Goal: Task Accomplishment & Management: Manage account settings

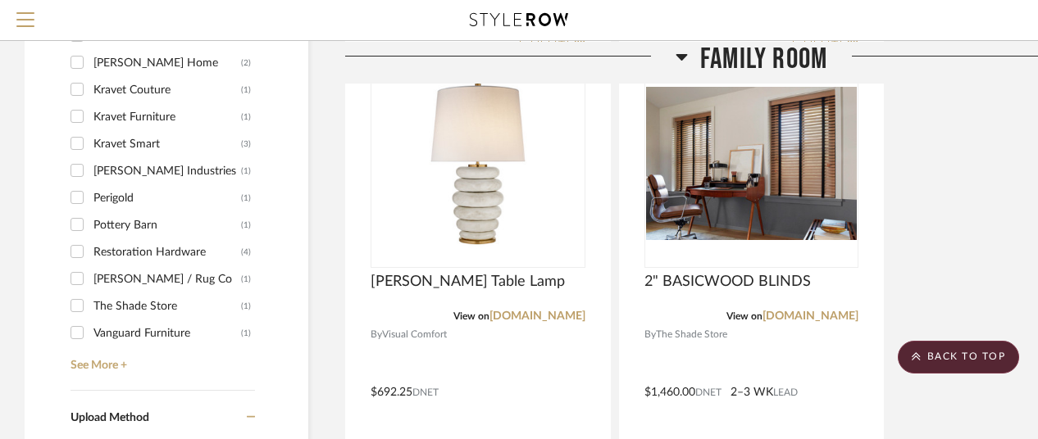
click at [682, 53] on icon at bounding box center [680, 56] width 11 height 7
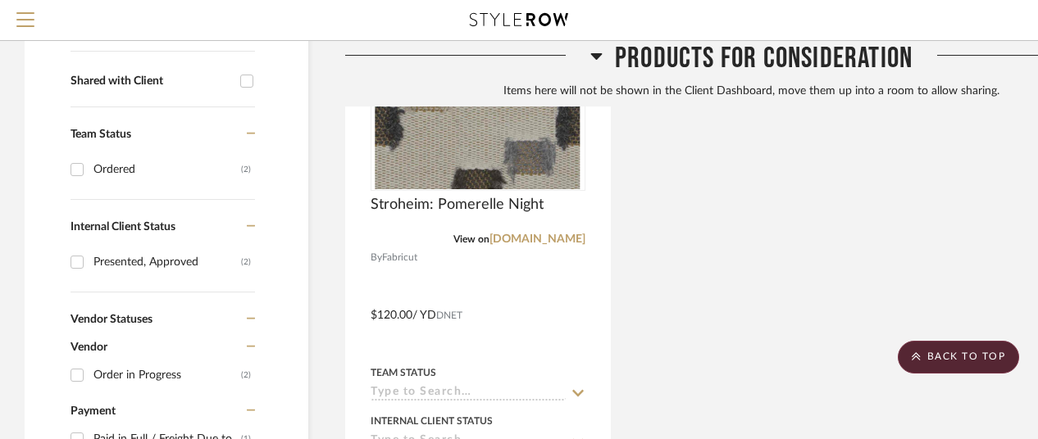
scroll to position [492, 0]
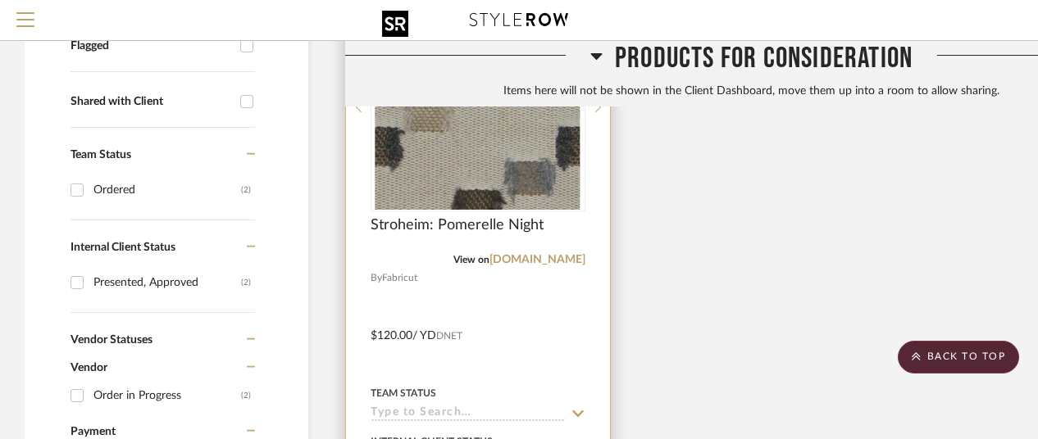
click at [469, 174] on img "0" at bounding box center [477, 107] width 205 height 205
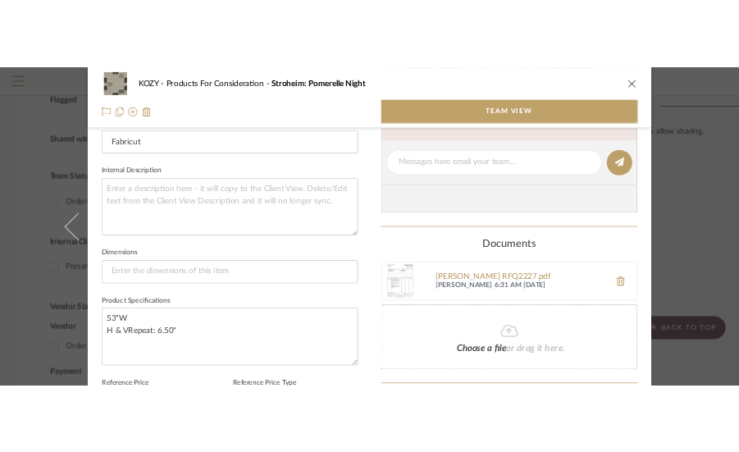
scroll to position [656, 0]
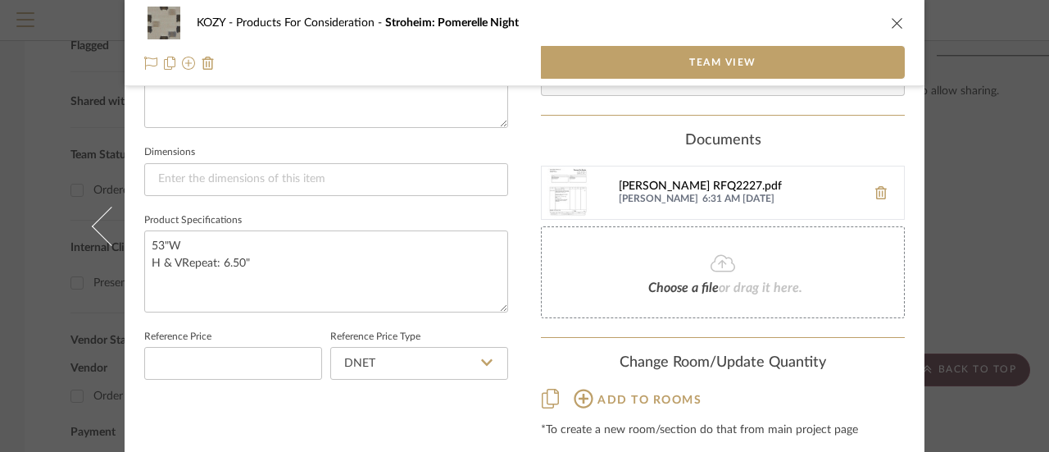
click at [649, 183] on div "Ella TblSkirt RFQ2227.pdf" at bounding box center [738, 186] width 239 height 13
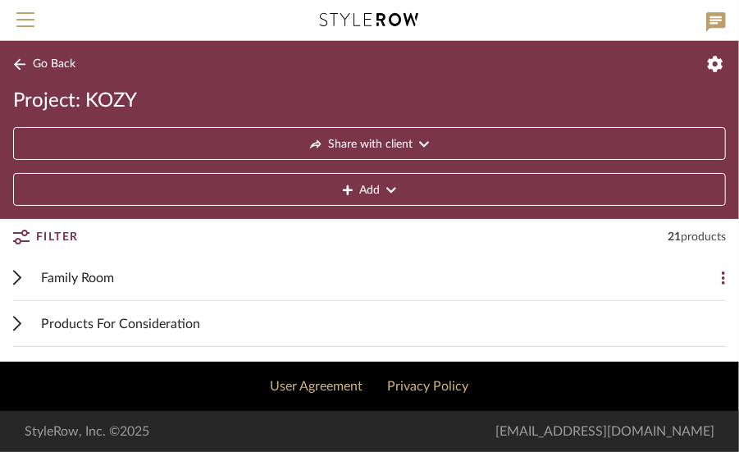
click at [100, 274] on span "Family Room" at bounding box center [77, 278] width 73 height 20
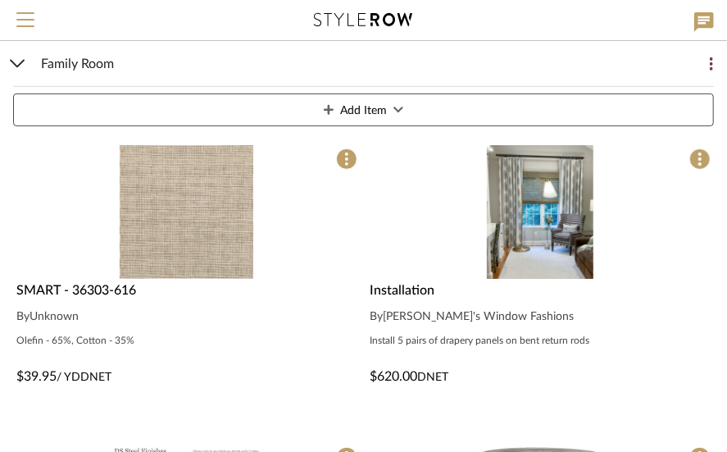
scroll to position [328, 0]
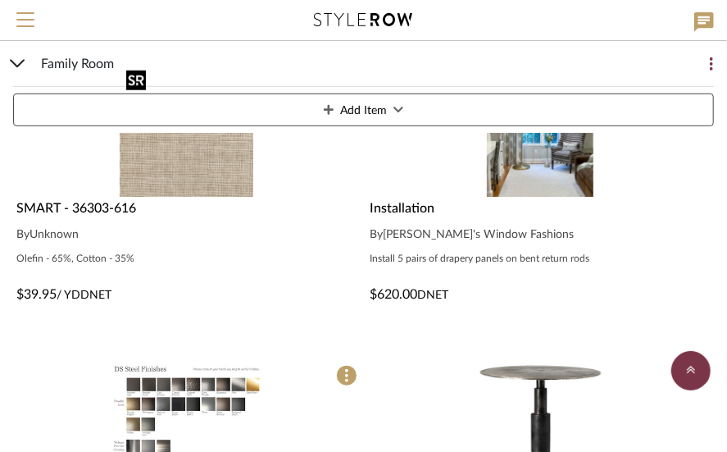
click at [189, 172] on img "0" at bounding box center [187, 130] width 134 height 134
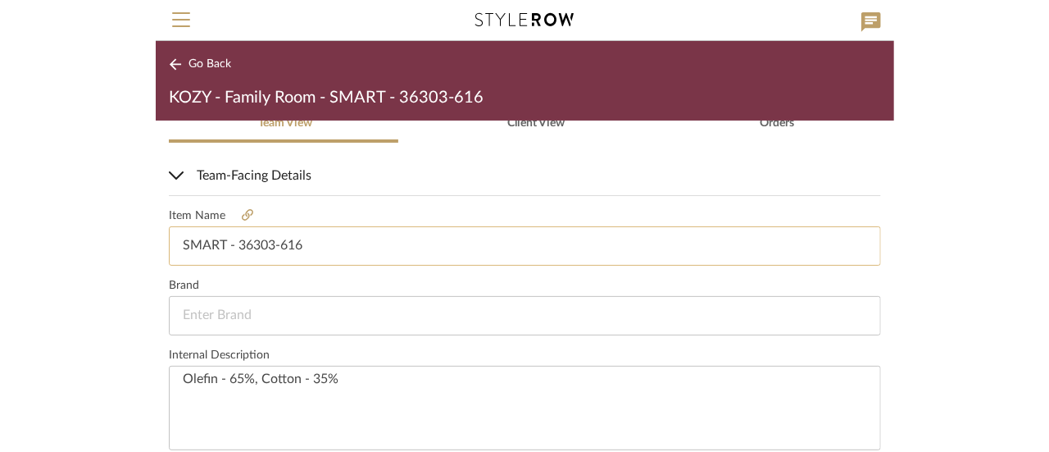
scroll to position [410, 0]
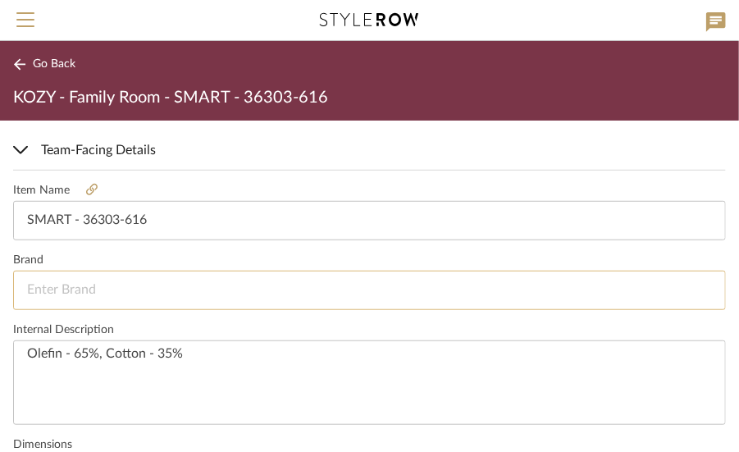
click at [51, 289] on input at bounding box center [369, 290] width 712 height 39
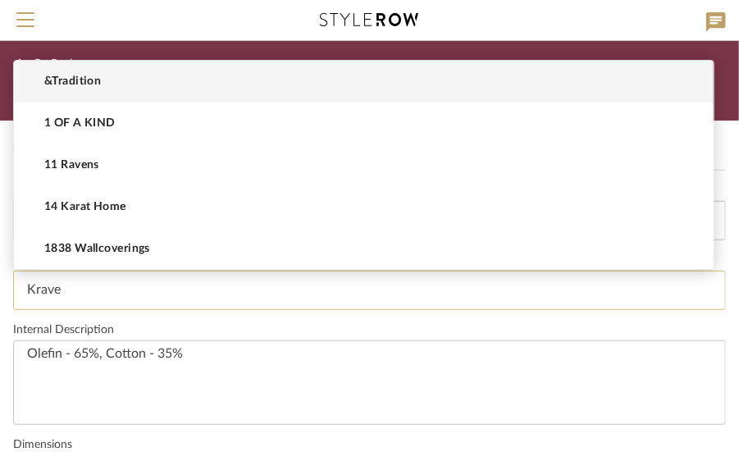
type input "Kravet"
click at [189, 305] on input "Kravet" at bounding box center [369, 290] width 712 height 39
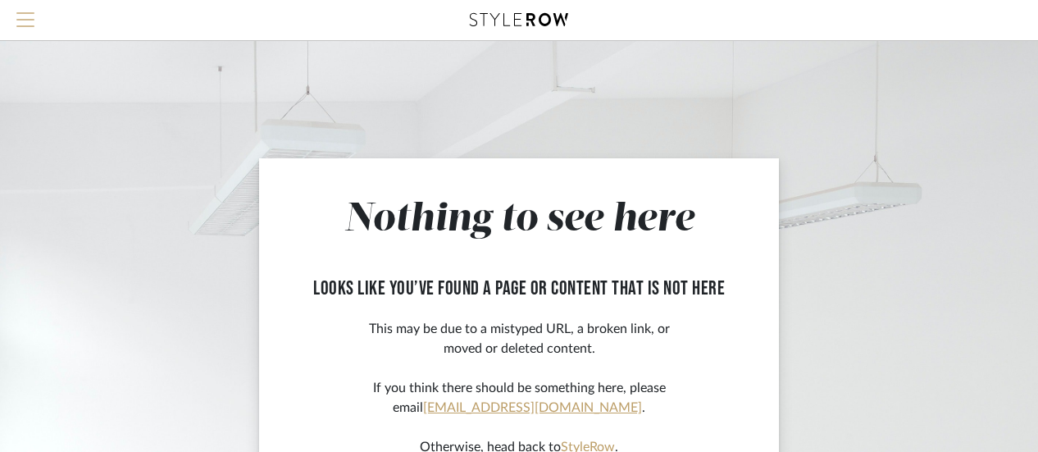
click at [23, 16] on span "Menu" at bounding box center [25, 24] width 18 height 25
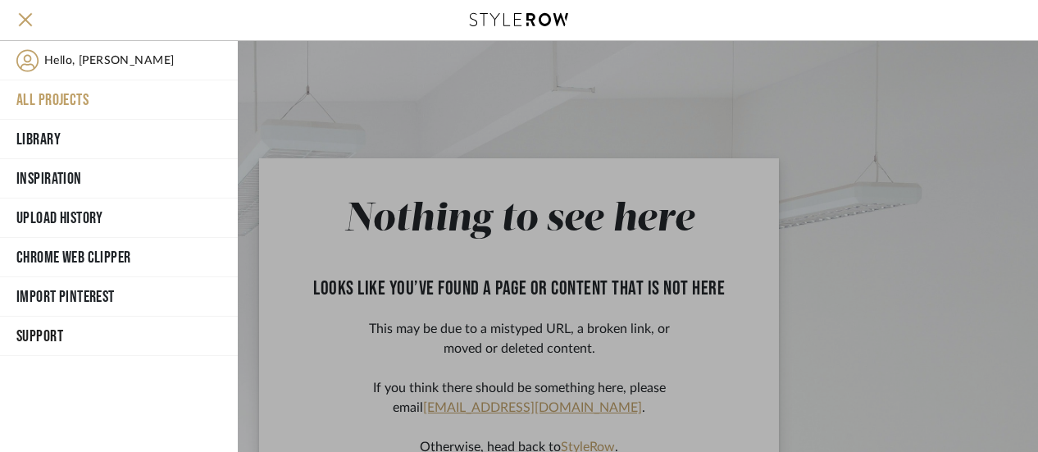
click at [55, 98] on button "All Projects" at bounding box center [119, 99] width 238 height 39
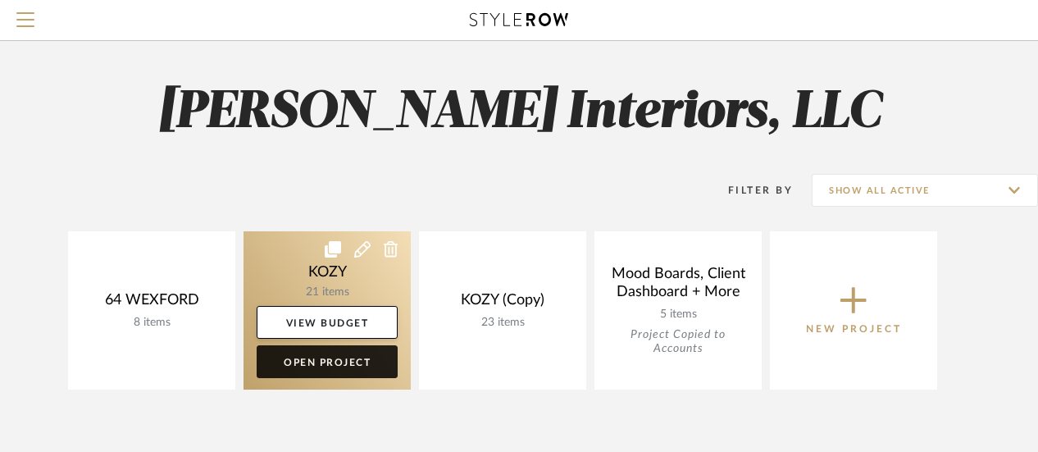
click at [323, 359] on link "Open Project" at bounding box center [327, 361] width 141 height 33
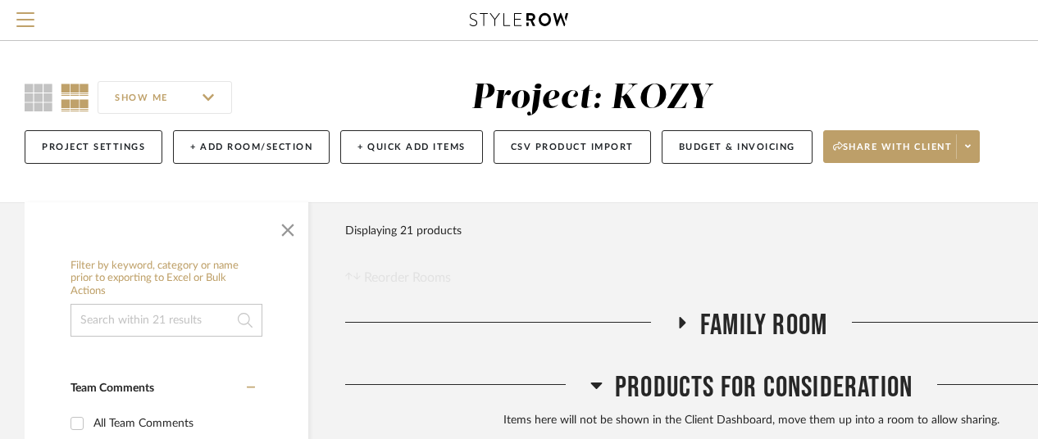
click at [761, 314] on span "Family Room" at bounding box center [763, 325] width 127 height 35
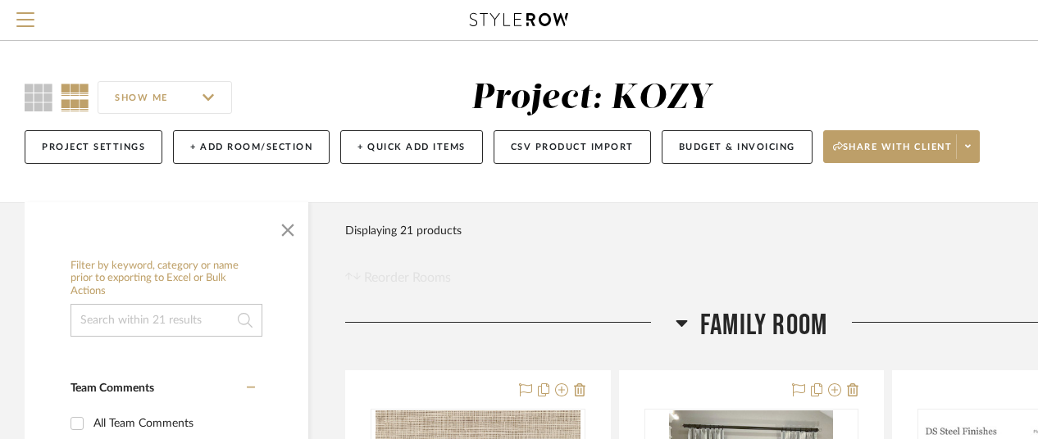
scroll to position [246, 0]
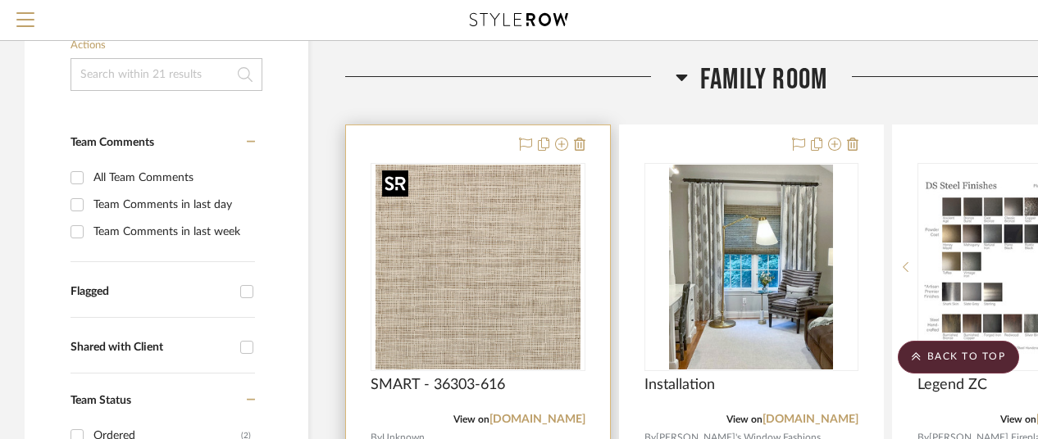
click at [520, 246] on img "0" at bounding box center [477, 267] width 205 height 205
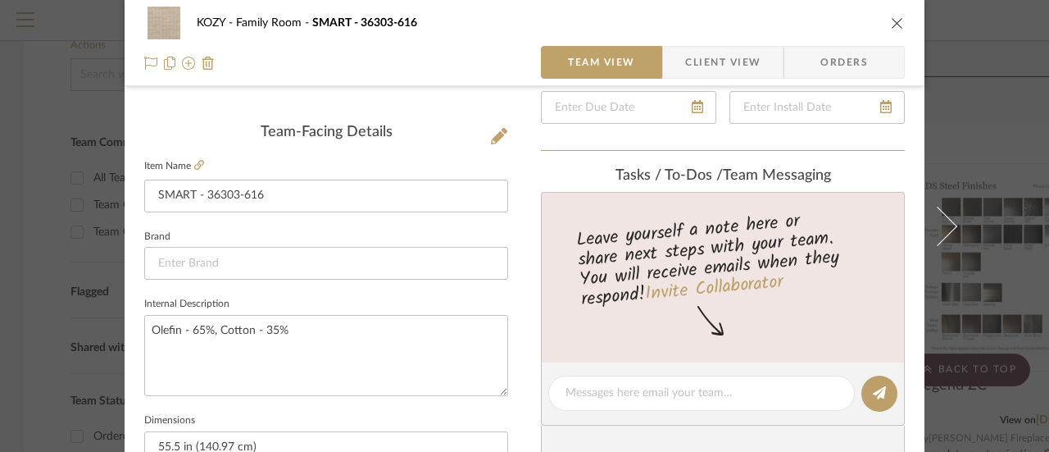
scroll to position [410, 0]
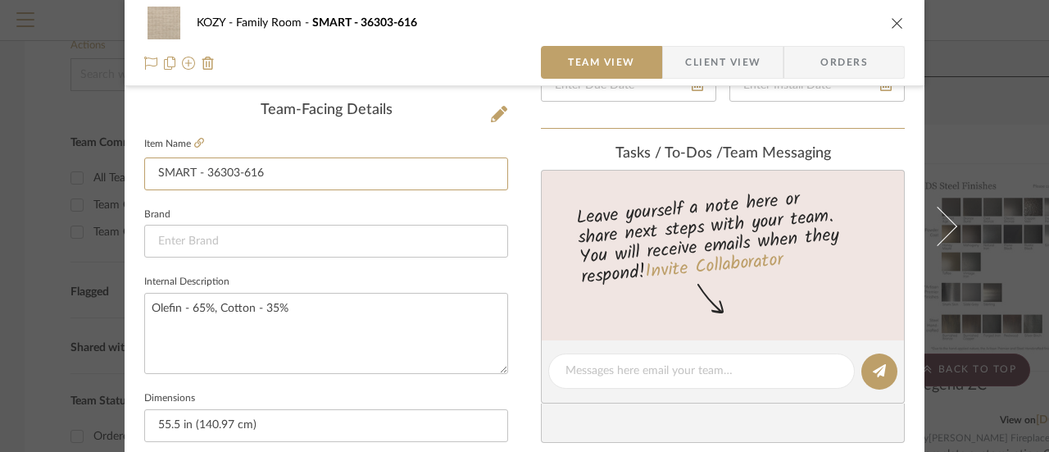
drag, startPoint x: 266, startPoint y: 171, endPoint x: 134, endPoint y: 169, distance: 131.2
click at [134, 169] on div "KOZY Family Room SMART - 36303-616 Team View Client View Orders Team-Facing Det…" at bounding box center [525, 359] width 800 height 1514
click at [161, 234] on input at bounding box center [326, 241] width 364 height 33
paste input "SMART - 36303-616"
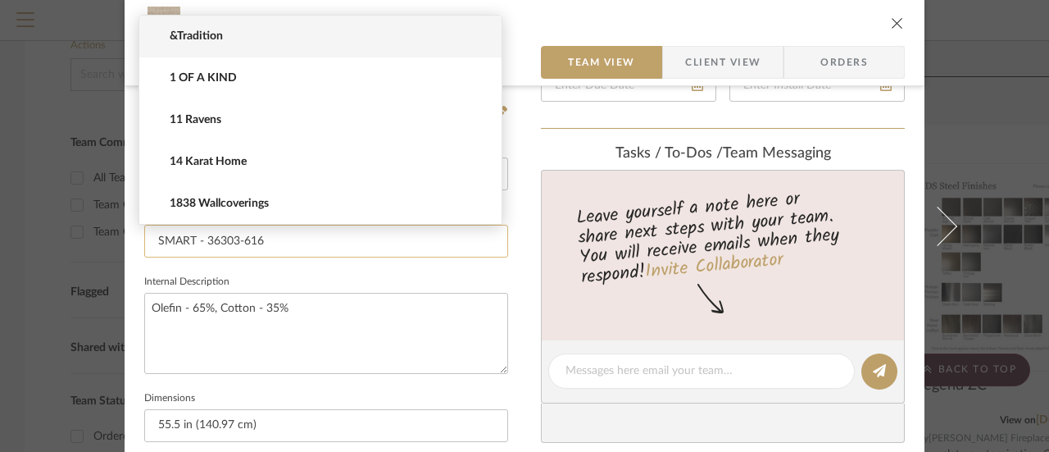
click at [152, 236] on input "SMART - 36303-616" at bounding box center [326, 241] width 364 height 33
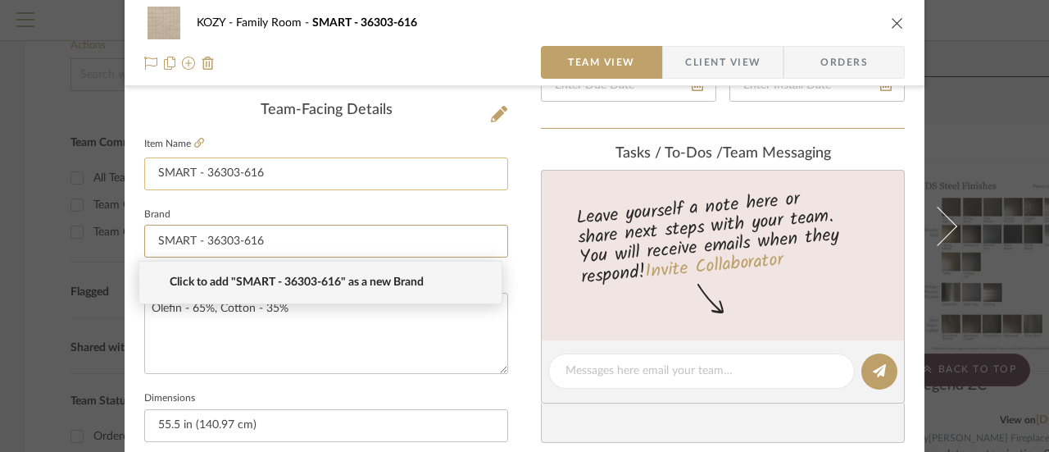
type input "SMART - 36303-616"
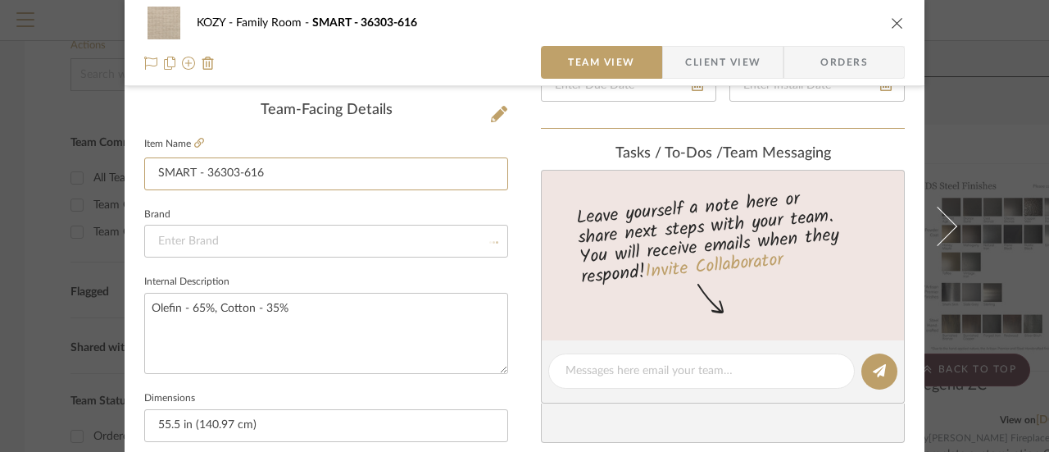
drag, startPoint x: 264, startPoint y: 172, endPoint x: 119, endPoint y: 157, distance: 145.8
click at [125, 157] on div "KOZY Family Room SMART - 36303-616 Team View Client View Orders Team-Facing Det…" at bounding box center [525, 359] width 800 height 1514
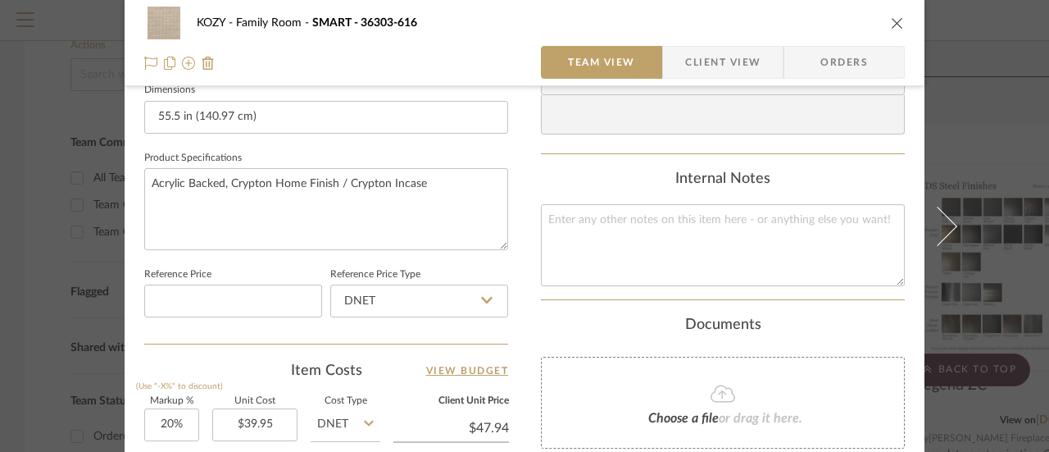
scroll to position [738, 0]
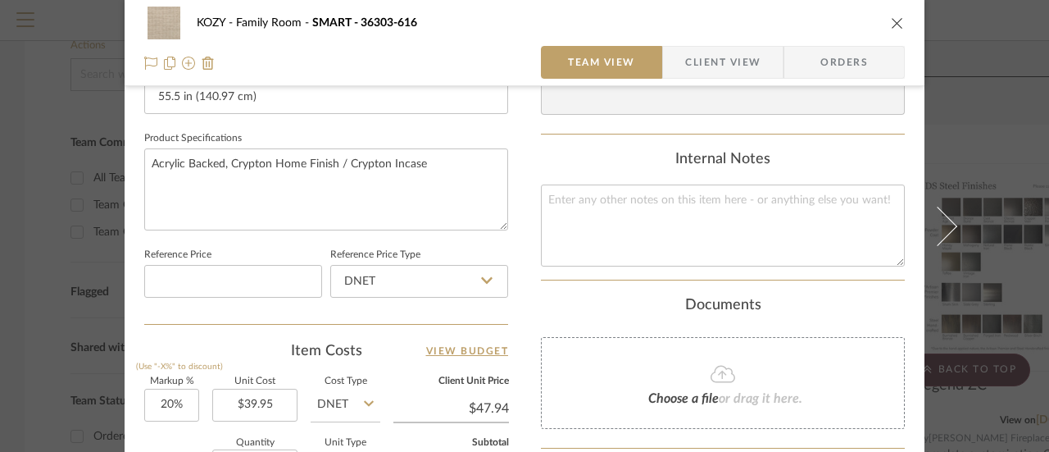
type input "Skirted Table - Rocking Chair Seat: Fabric & Labor"
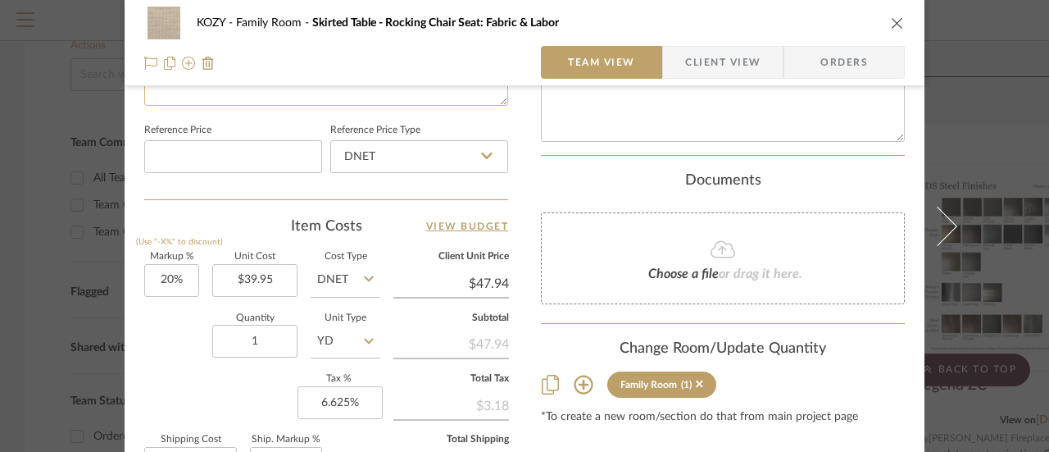
scroll to position [902, 0]
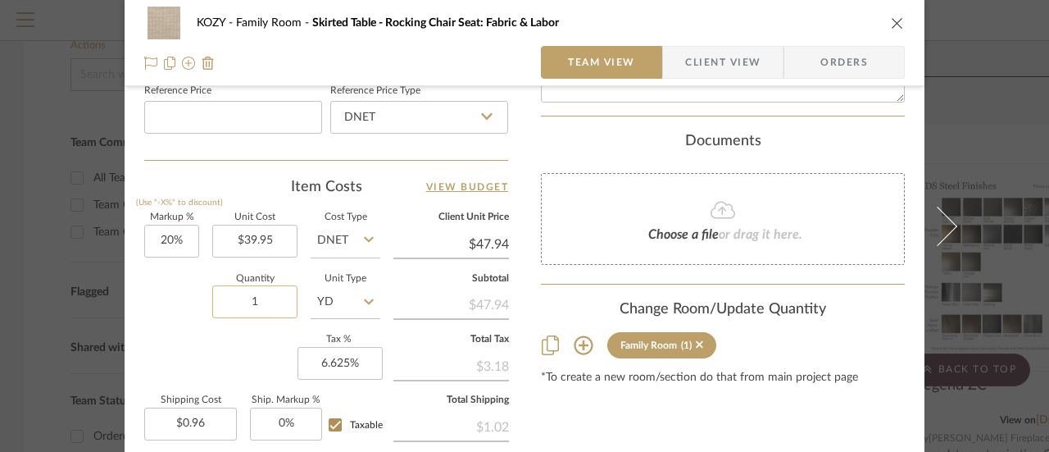
click at [252, 298] on input "1" at bounding box center [254, 301] width 85 height 33
type input "1.5"
type input "$1.44"
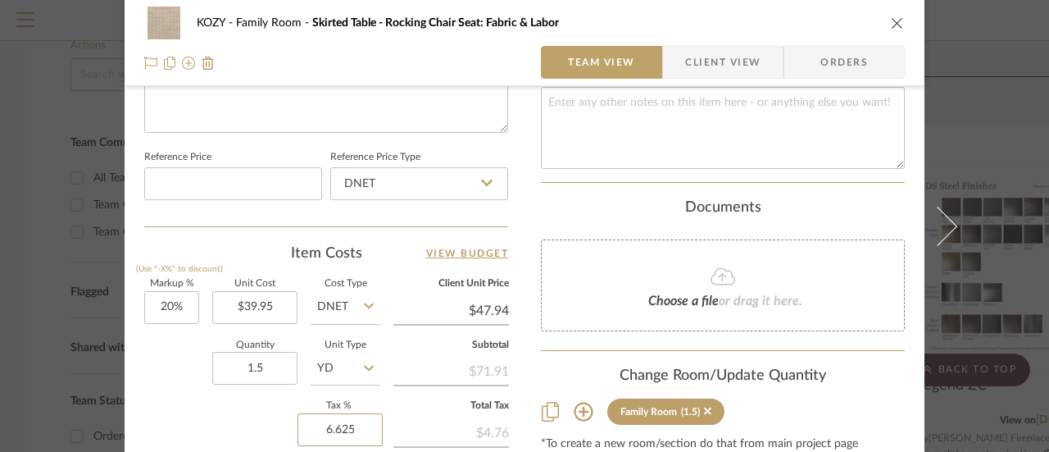
scroll to position [820, 0]
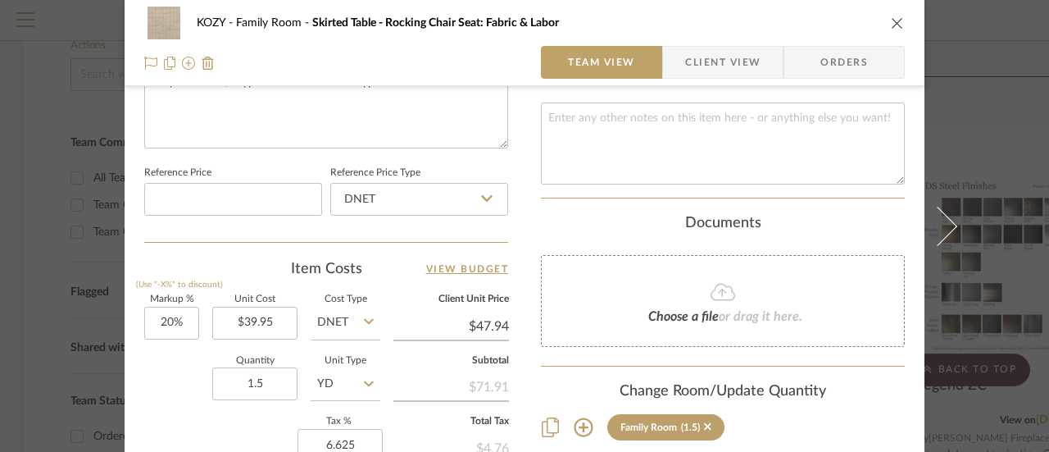
type input "6.625%"
click at [721, 292] on icon at bounding box center [723, 292] width 25 height 20
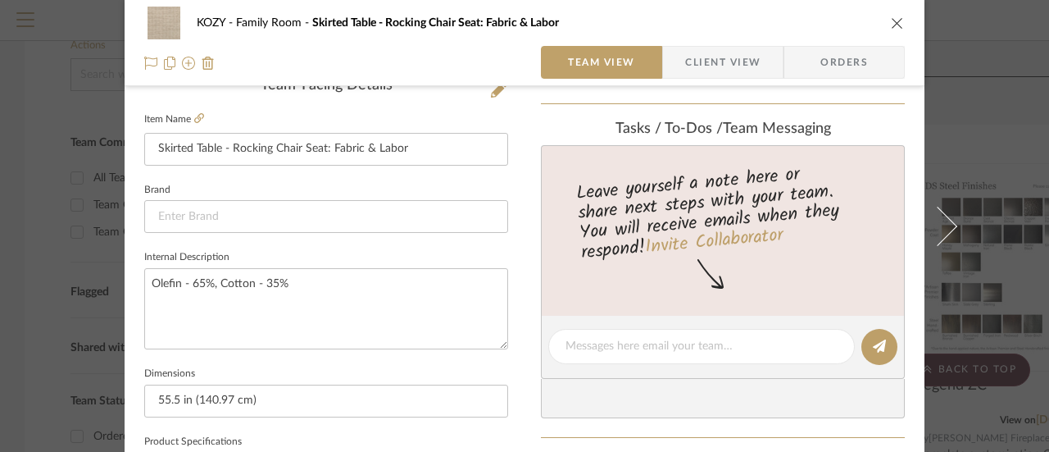
scroll to position [410, 0]
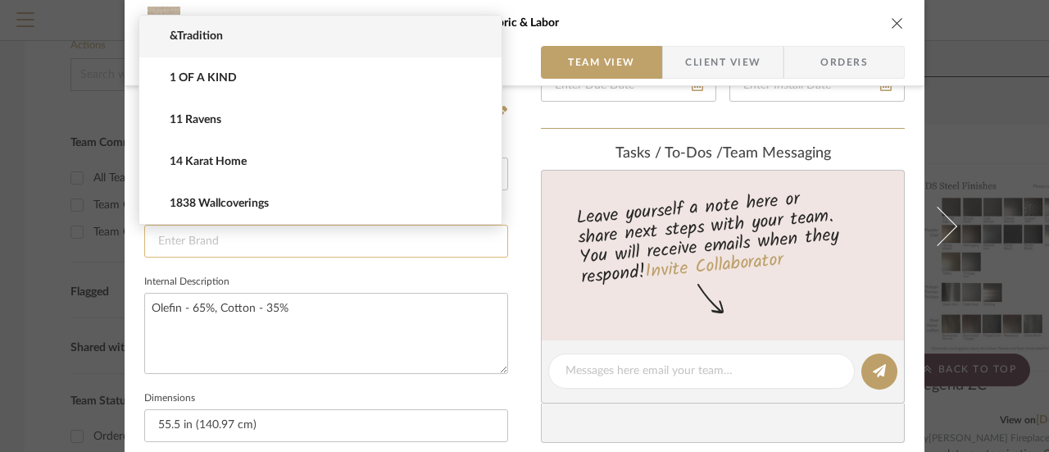
click at [166, 239] on input at bounding box center [326, 241] width 364 height 33
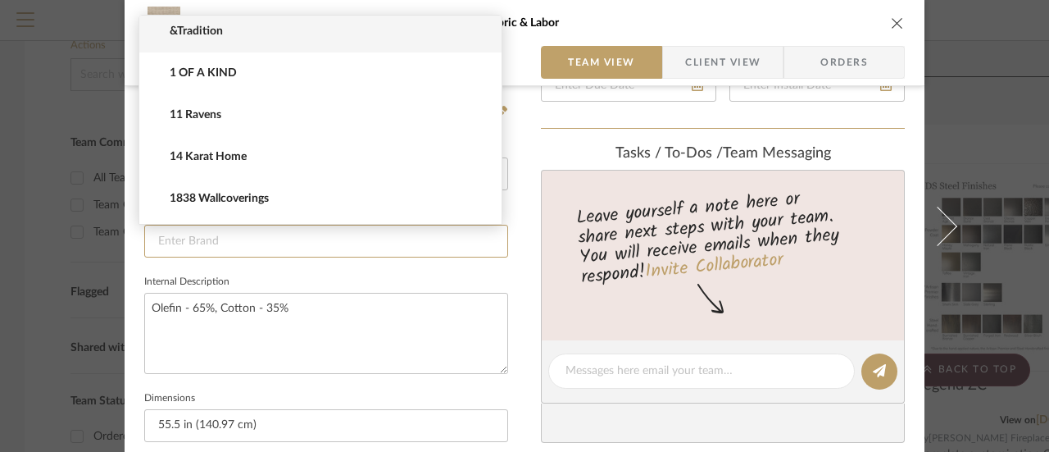
scroll to position [0, 0]
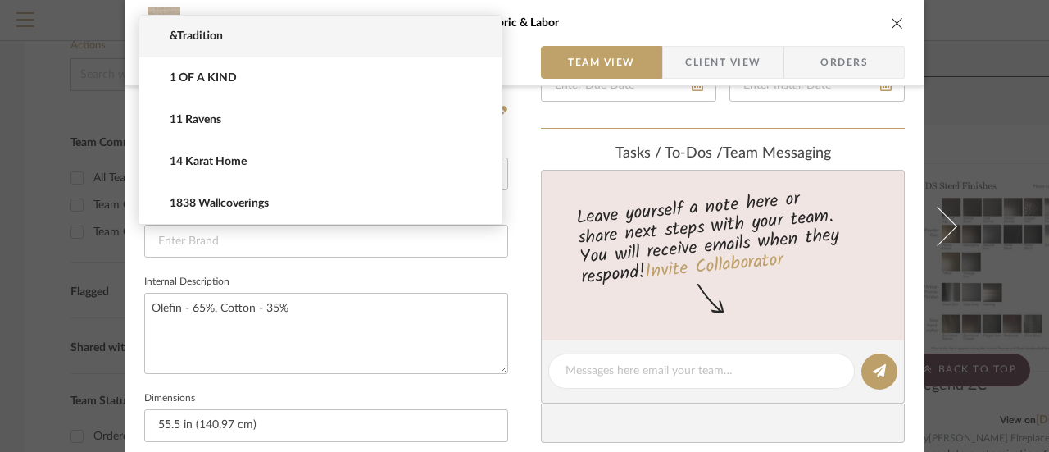
click at [131, 190] on div "KOZY Family Room Skirted Table - Rocking Chair Seat: Fabric & Labor Team View C…" at bounding box center [525, 359] width 800 height 1514
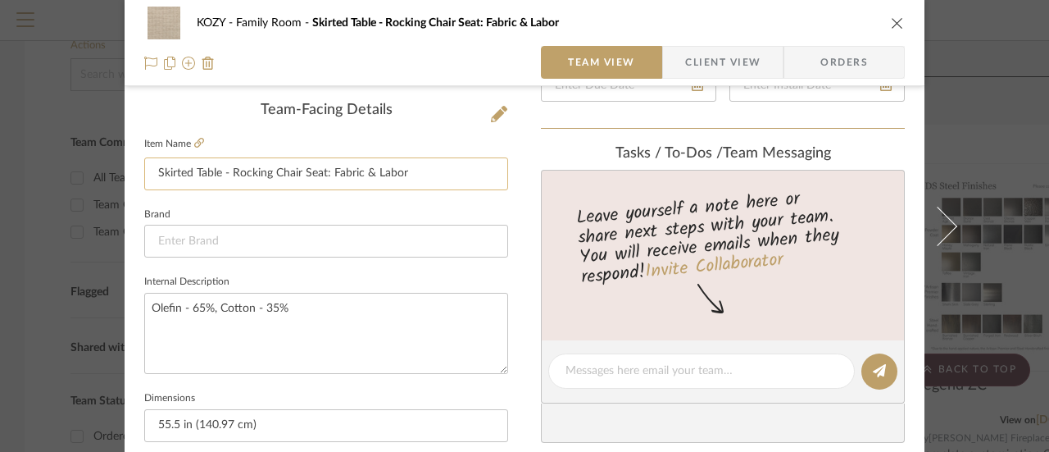
click at [400, 171] on input "Skirted Table - Rocking Chair Seat: Fabric & Labor" at bounding box center [326, 173] width 364 height 33
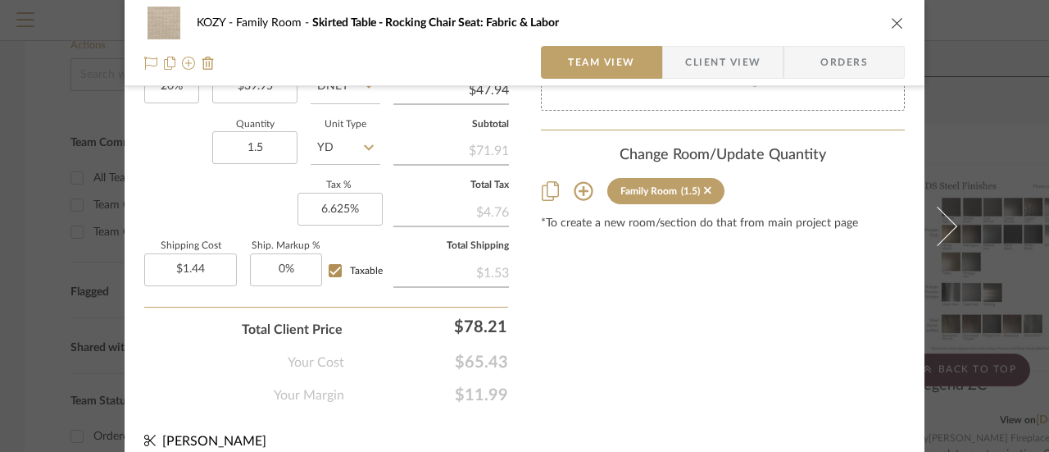
scroll to position [1071, 0]
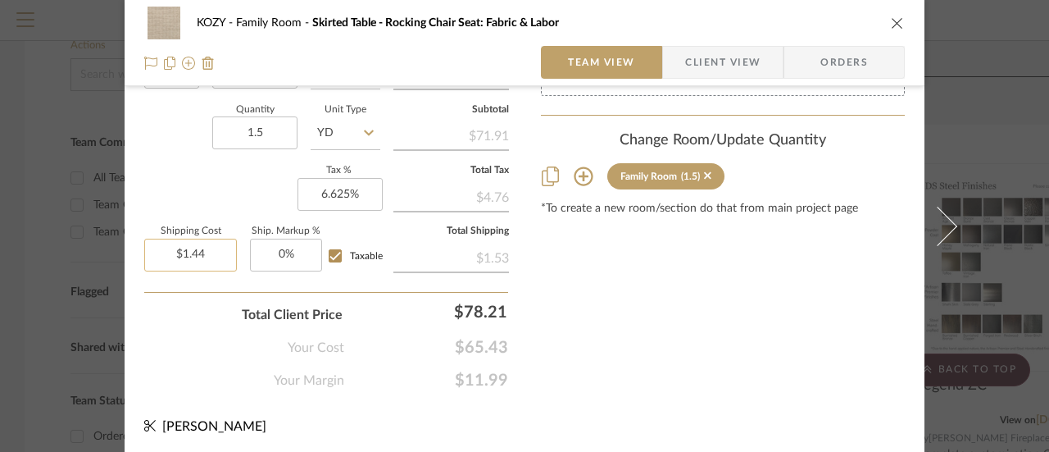
type input "Skirted Table - Rocking Chair Seat: Fabric"
type input "1.44"
type input "$0.00"
type input "0"
type input "2%"
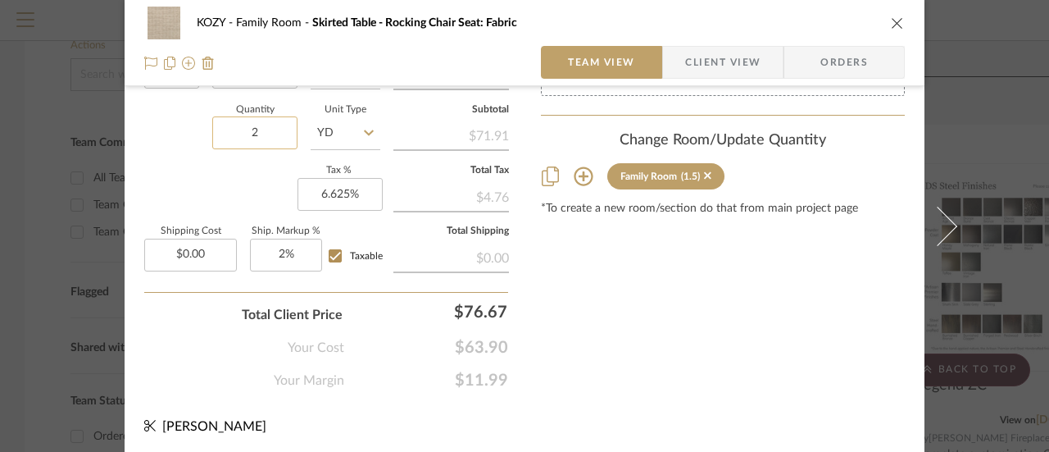
type input "2"
click at [200, 247] on input "0.00" at bounding box center [190, 255] width 93 height 33
type input "$59.31"
type input "2"
type input "2%"
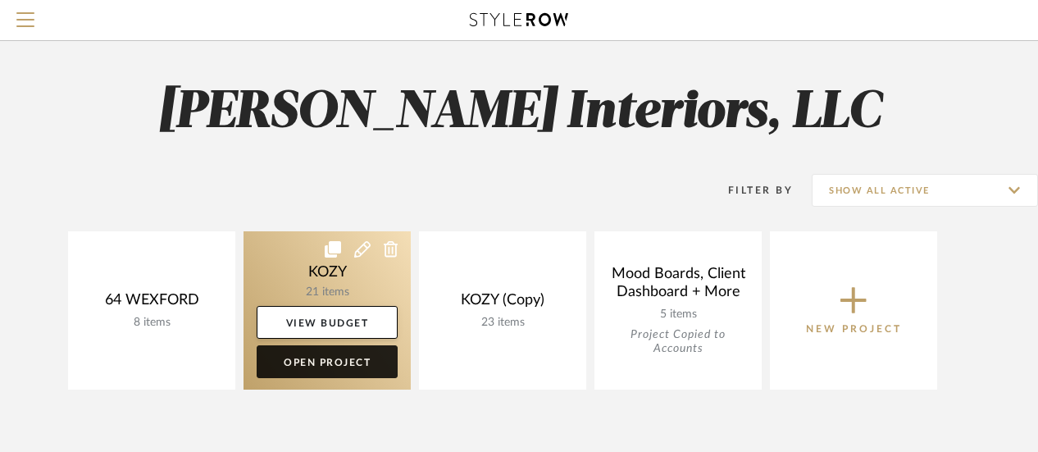
click at [334, 357] on link "Open Project" at bounding box center [327, 361] width 141 height 33
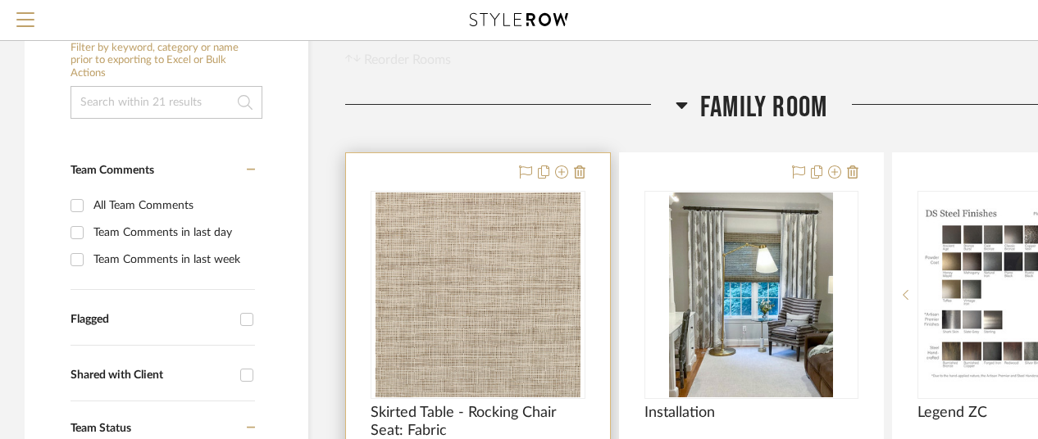
scroll to position [246, 0]
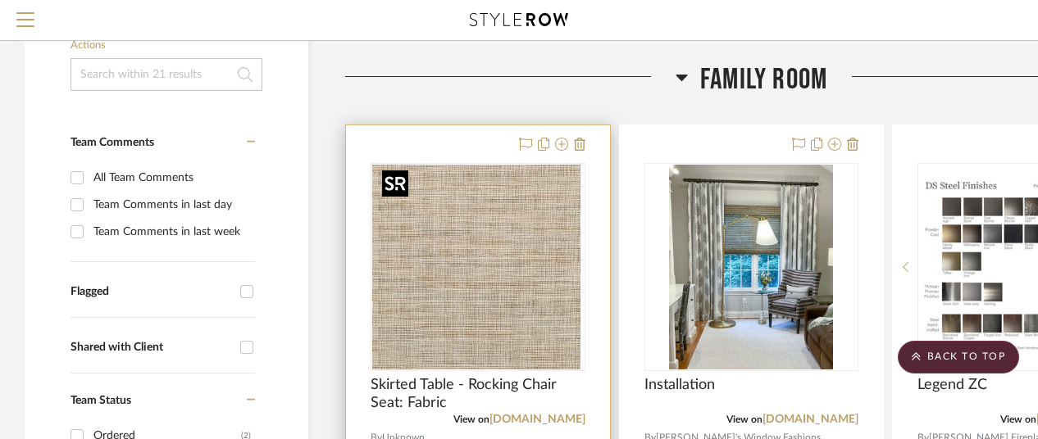
click at [482, 263] on div at bounding box center [478, 267] width 215 height 208
click at [466, 266] on img "0" at bounding box center [477, 267] width 205 height 205
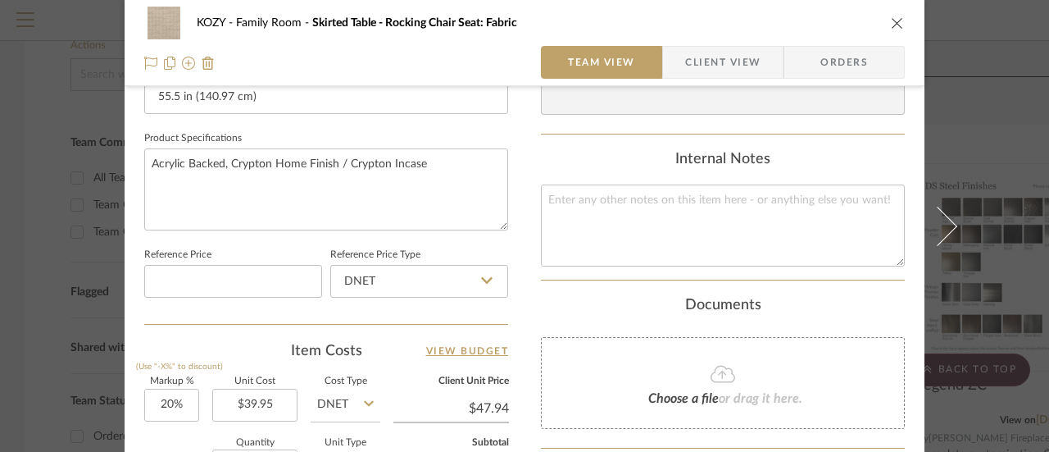
scroll to position [820, 0]
